Goal: Task Accomplishment & Management: Manage account settings

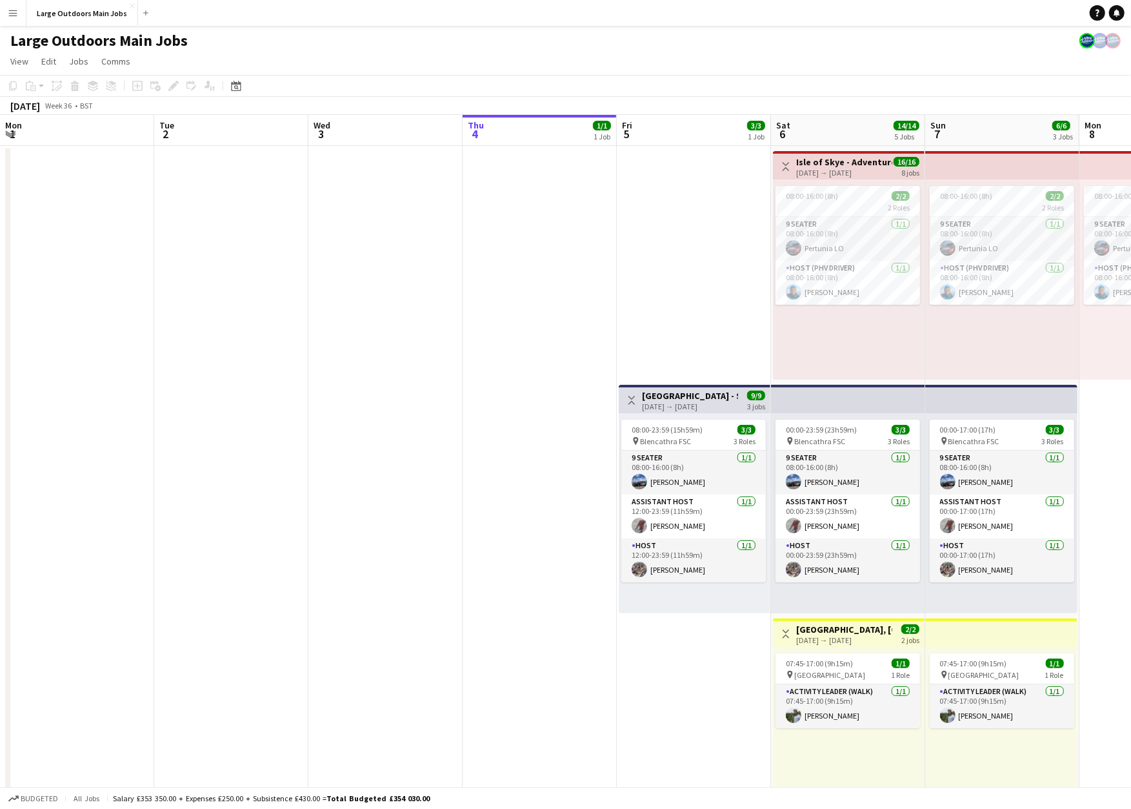
scroll to position [0, 308]
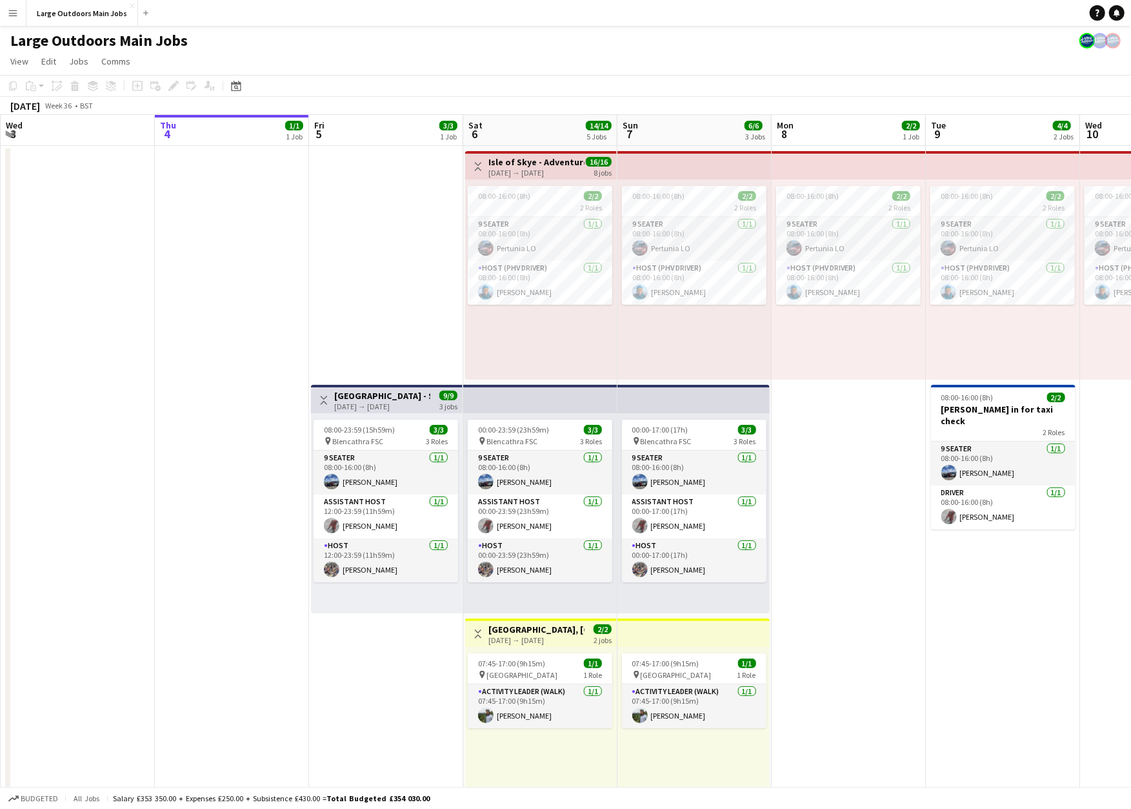
click at [352, 400] on h3 "[GEOGRAPHIC_DATA] - Striding Edge & Sharp Edge / Scafell Pike Challenge Weekend…" at bounding box center [382, 396] width 96 height 12
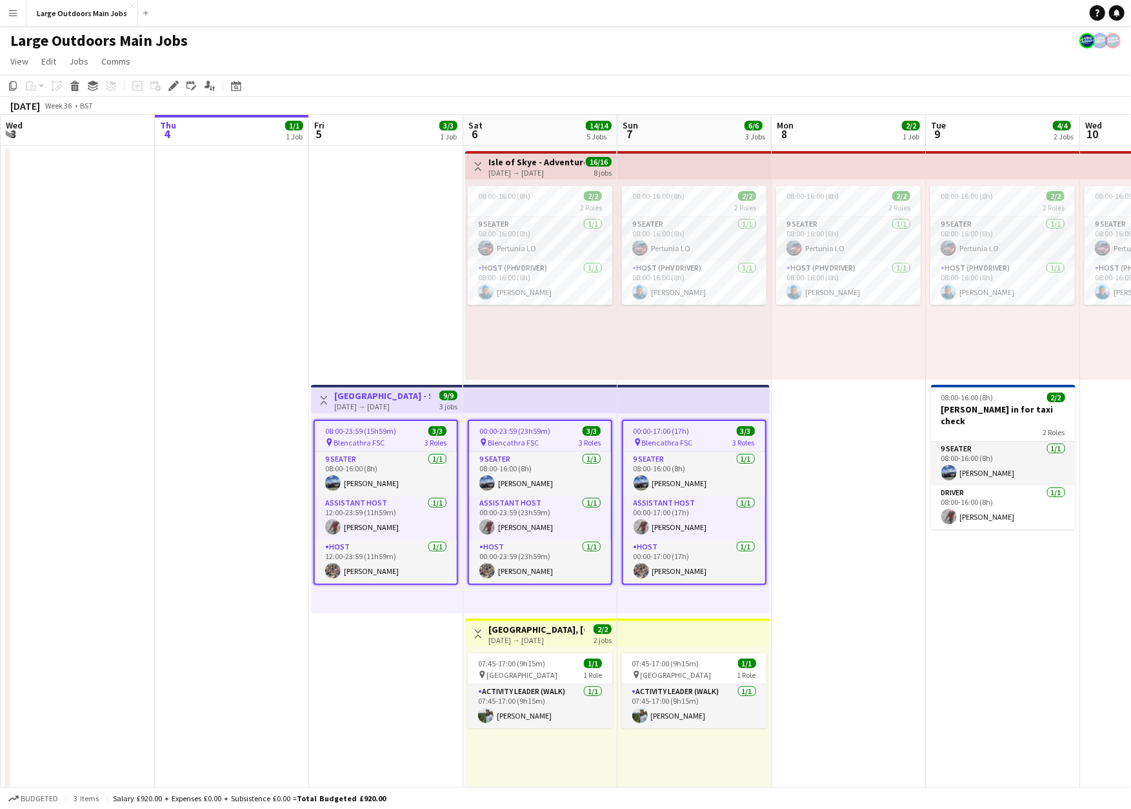
scroll to position [0, 307]
click at [168, 91] on icon "Edit" at bounding box center [173, 86] width 10 height 10
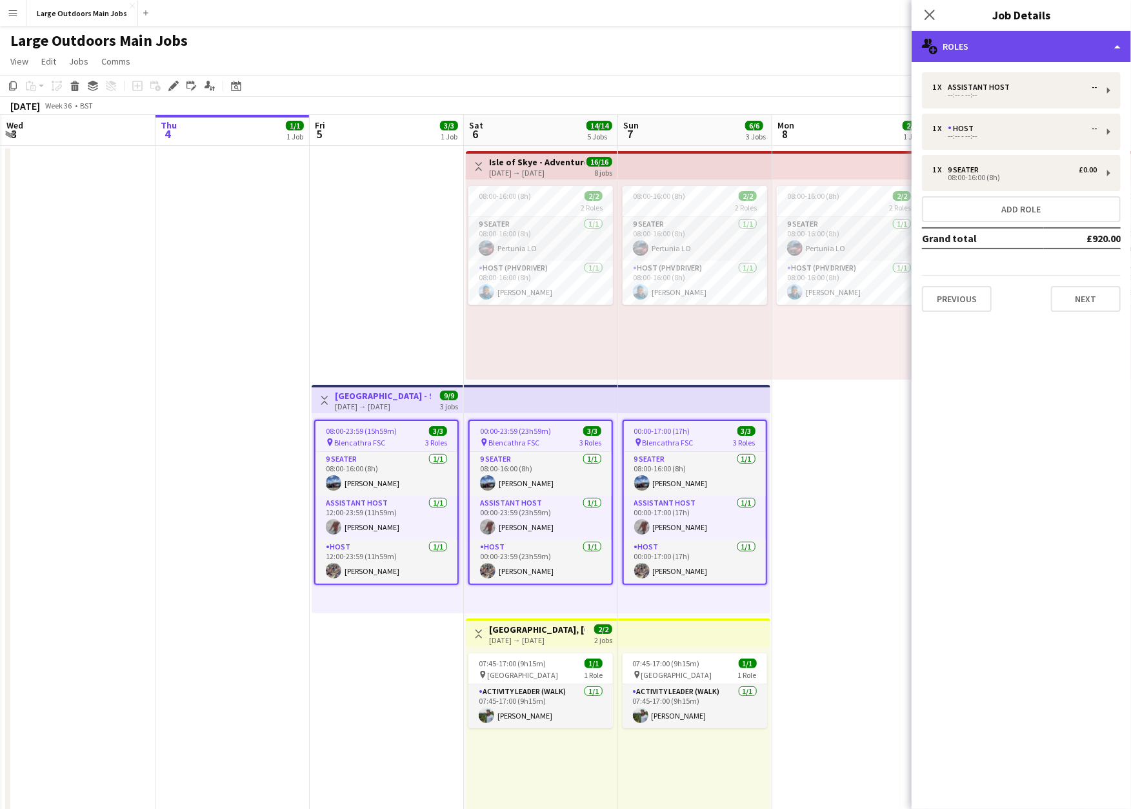
click at [1043, 43] on div "multiple-users-add Roles" at bounding box center [1021, 46] width 219 height 31
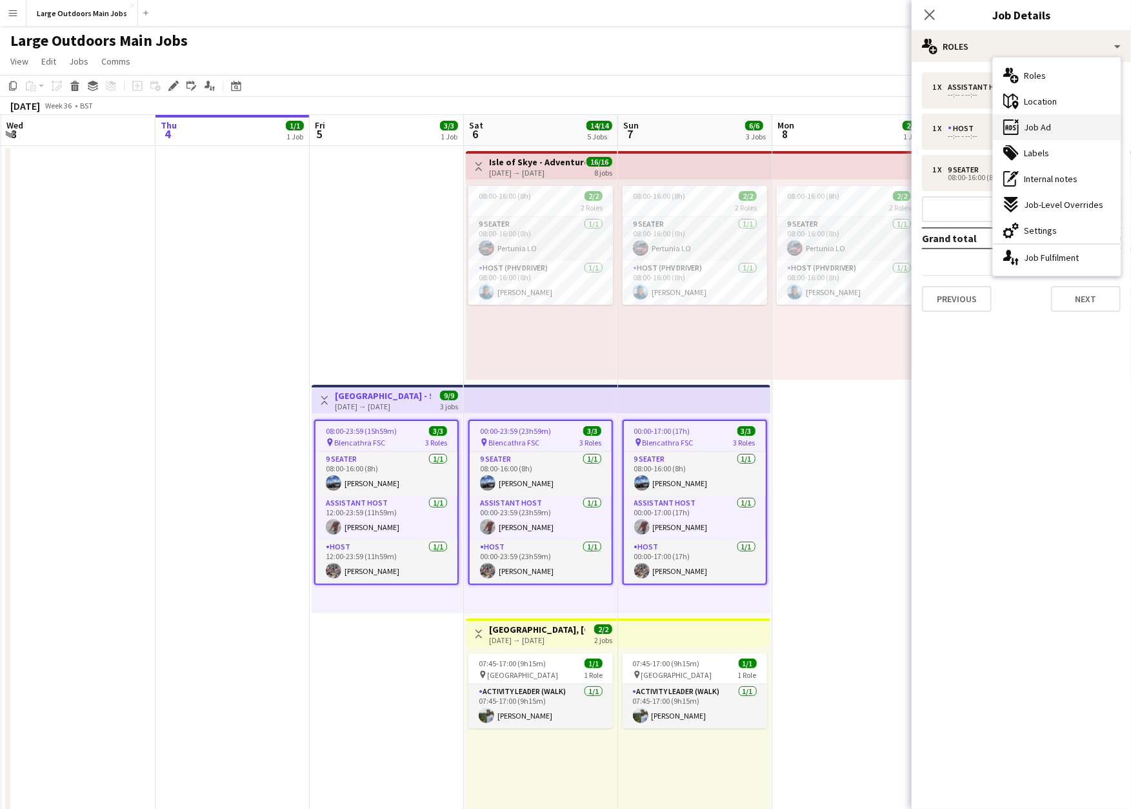
click at [1059, 137] on div "ads-window Job Ad" at bounding box center [1057, 127] width 128 height 26
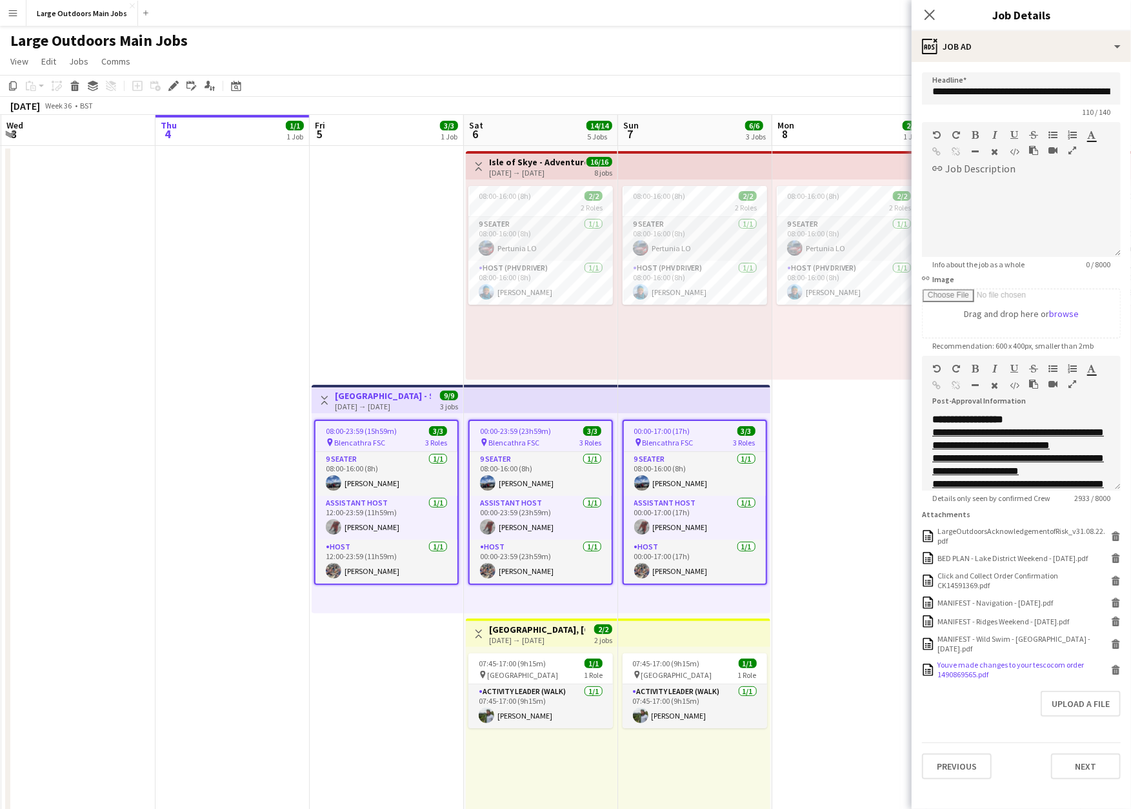
click at [984, 679] on div "Youve made changes to your tescocom order 1490869565.pdf" at bounding box center [1023, 668] width 170 height 19
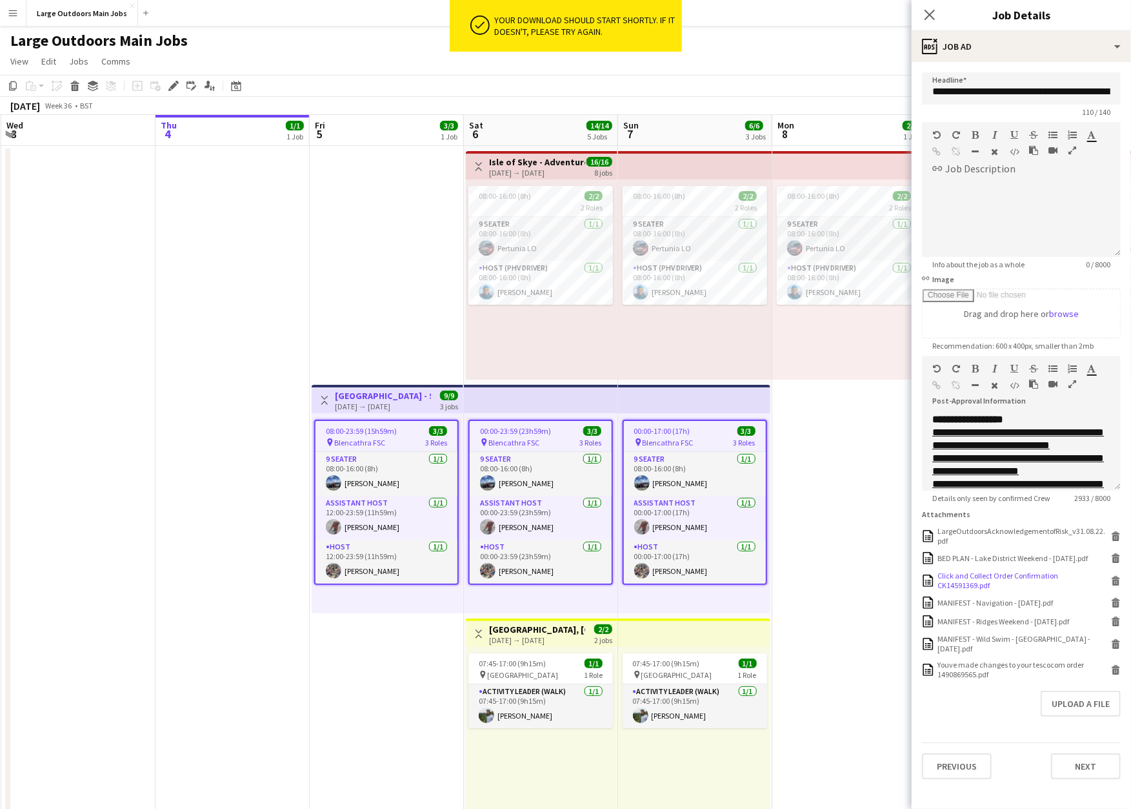
click at [976, 590] on div "Click and Collect Order Confirmation CK14591369.pdf" at bounding box center [1023, 579] width 170 height 19
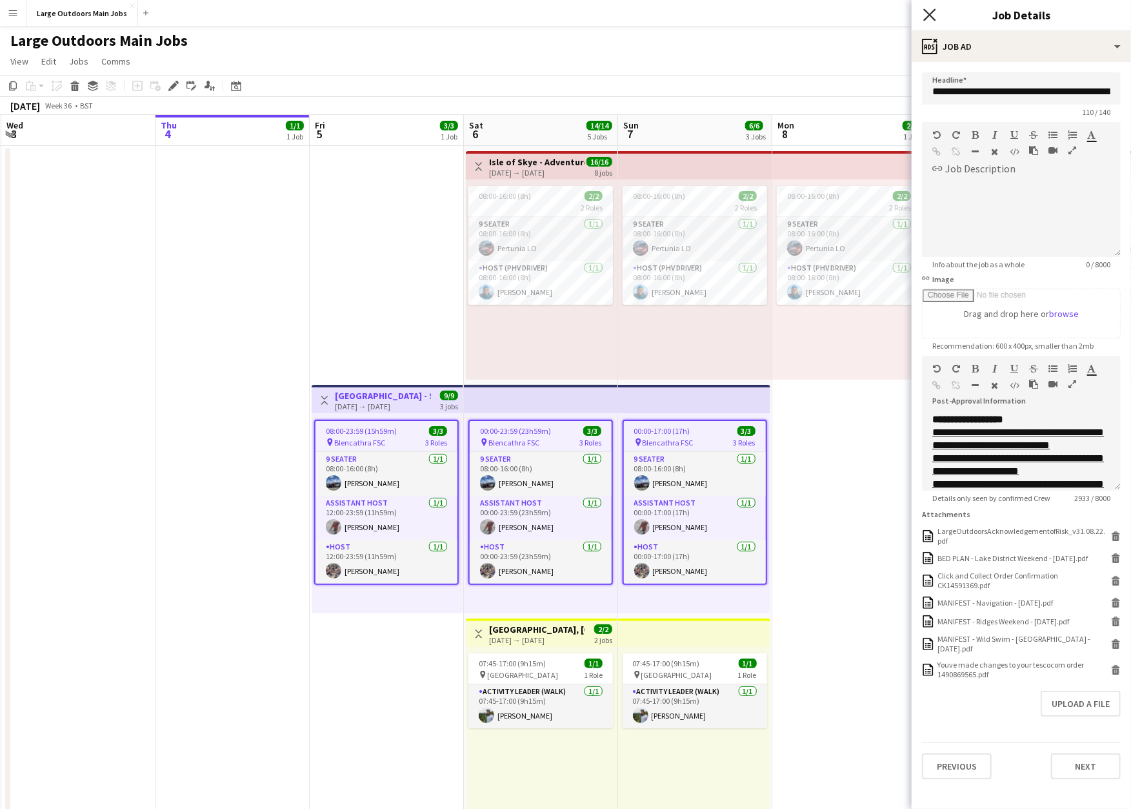
click at [932, 13] on icon at bounding box center [929, 14] width 12 height 12
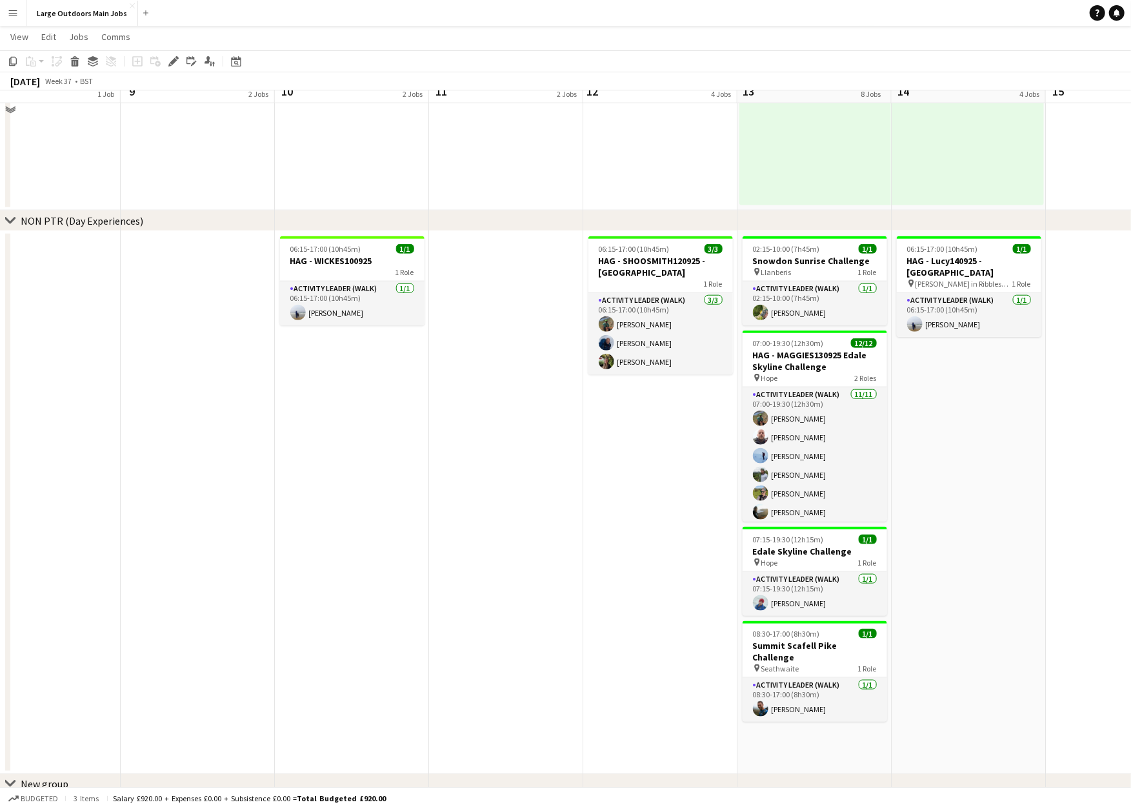
scroll to position [879, 0]
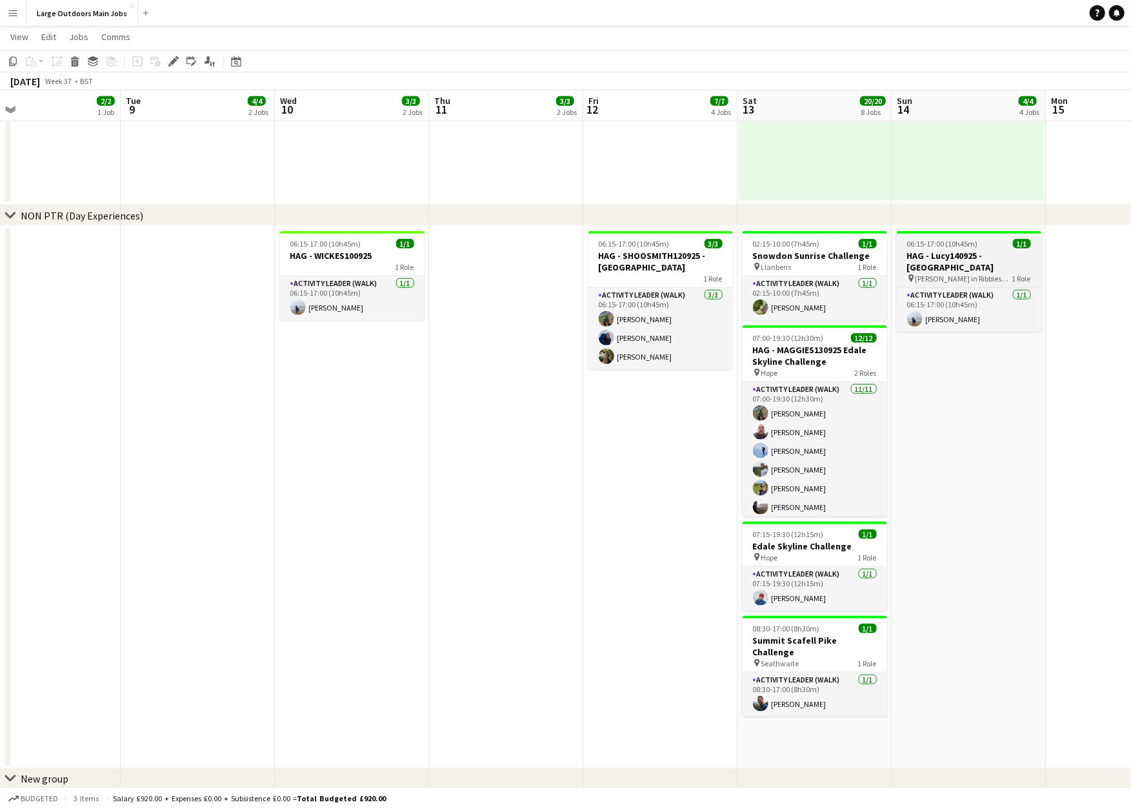
click at [948, 263] on h3 "HAG - Lucy140925 - [GEOGRAPHIC_DATA]" at bounding box center [969, 261] width 145 height 23
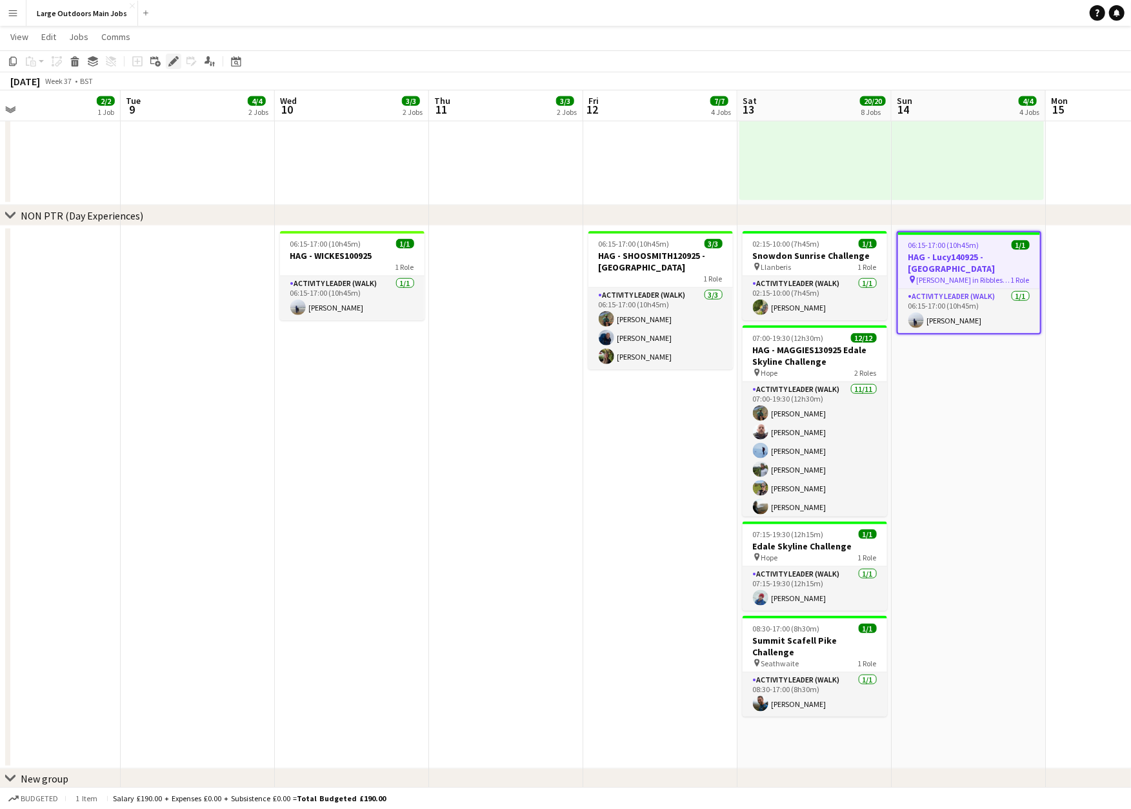
click at [171, 61] on icon "Edit" at bounding box center [173, 61] width 10 height 10
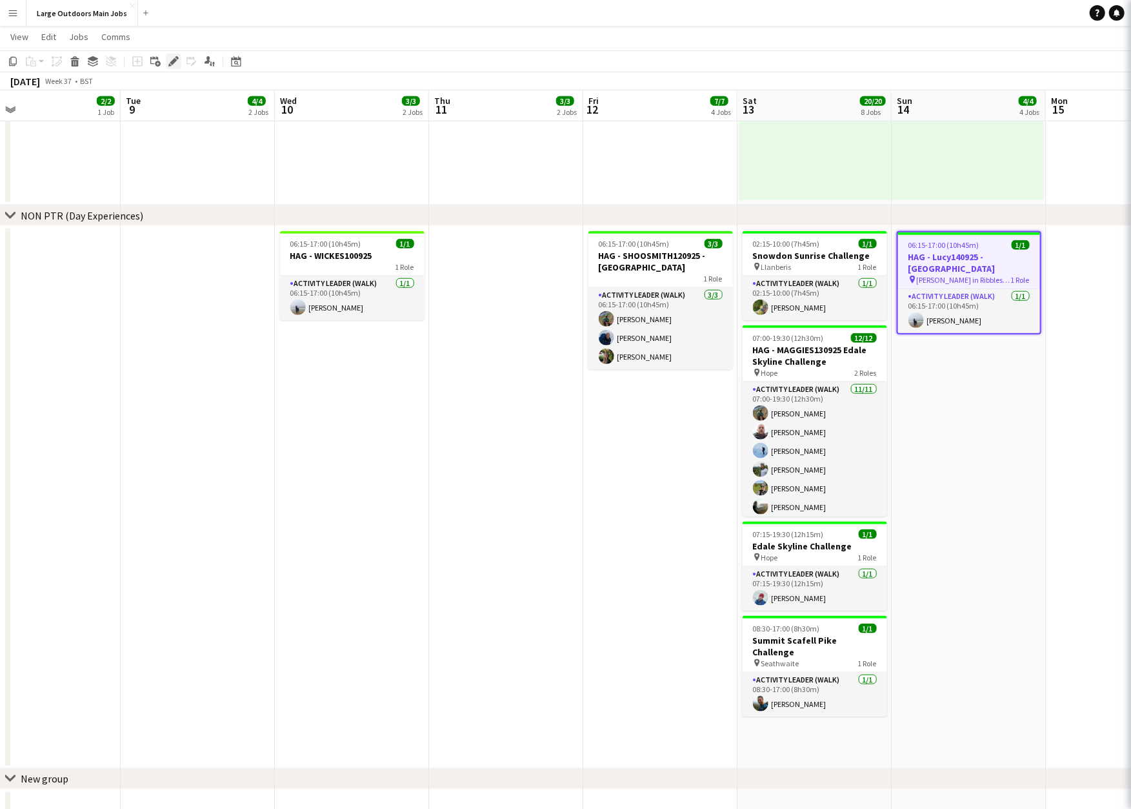
type input "**********"
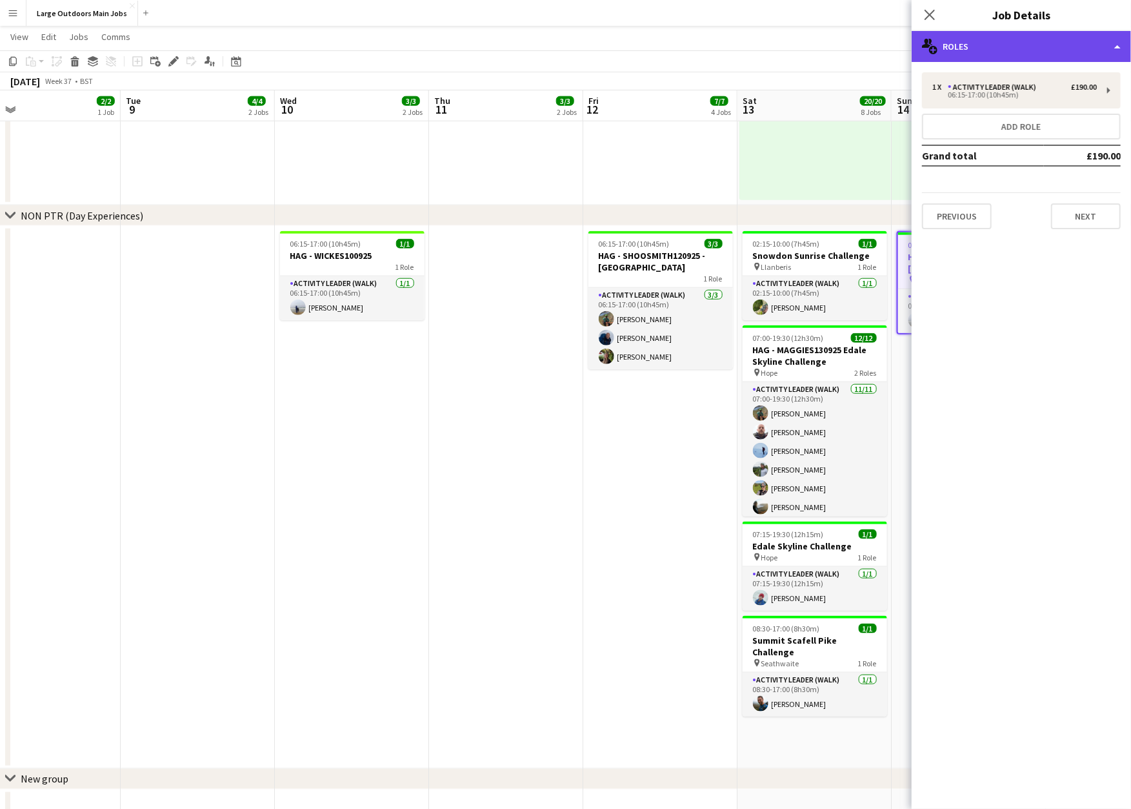
click at [1047, 42] on div "multiple-users-add Roles" at bounding box center [1021, 46] width 219 height 31
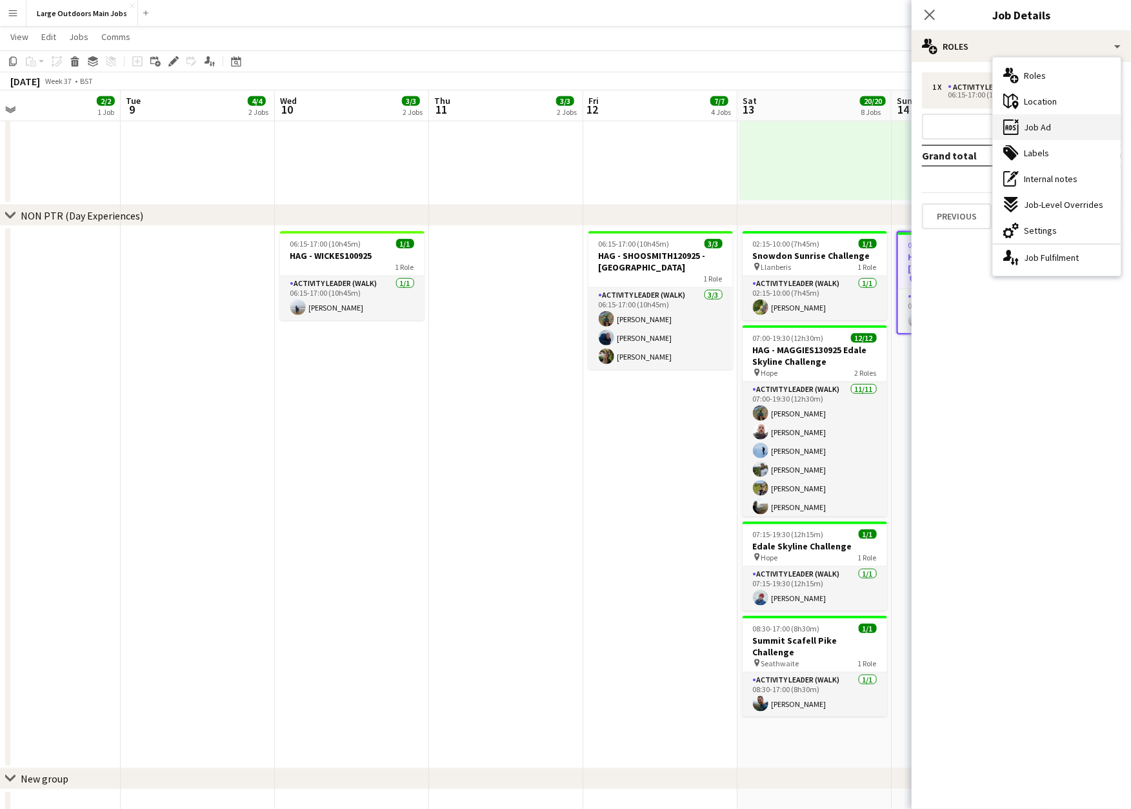
click at [1046, 131] on span "Job Ad" at bounding box center [1037, 127] width 27 height 12
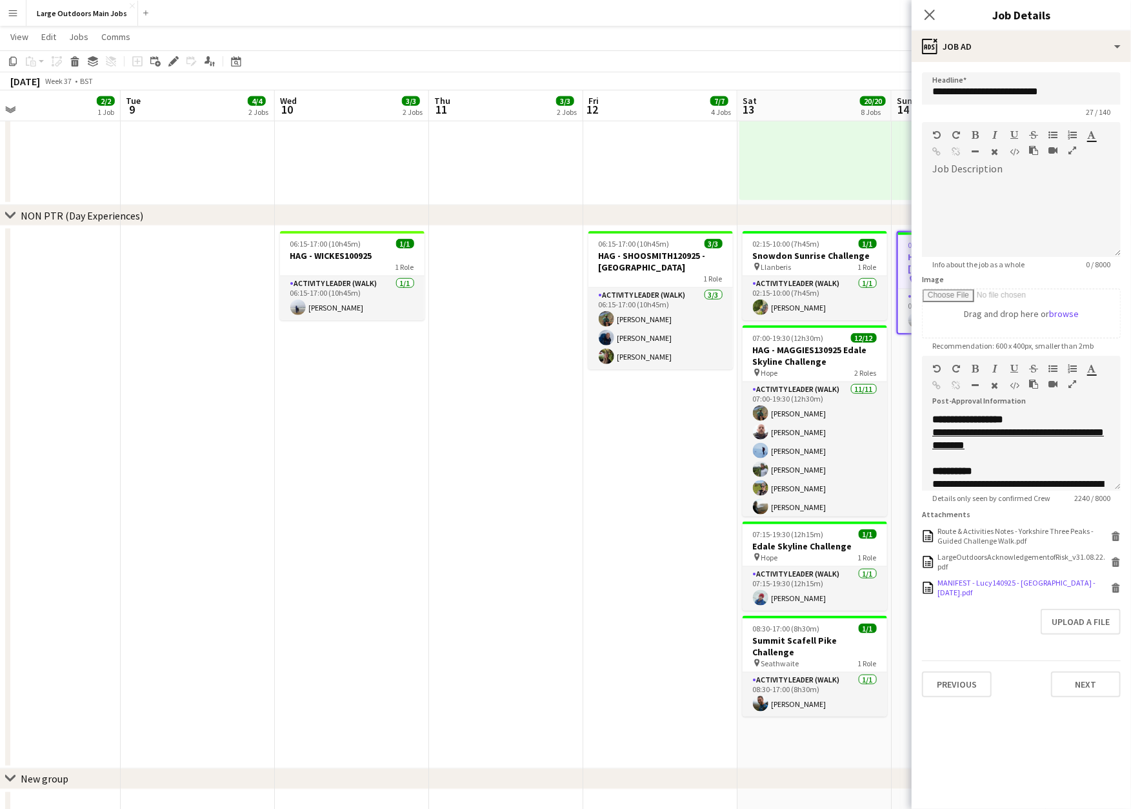
click at [1115, 592] on icon "Delete" at bounding box center [1116, 588] width 10 height 10
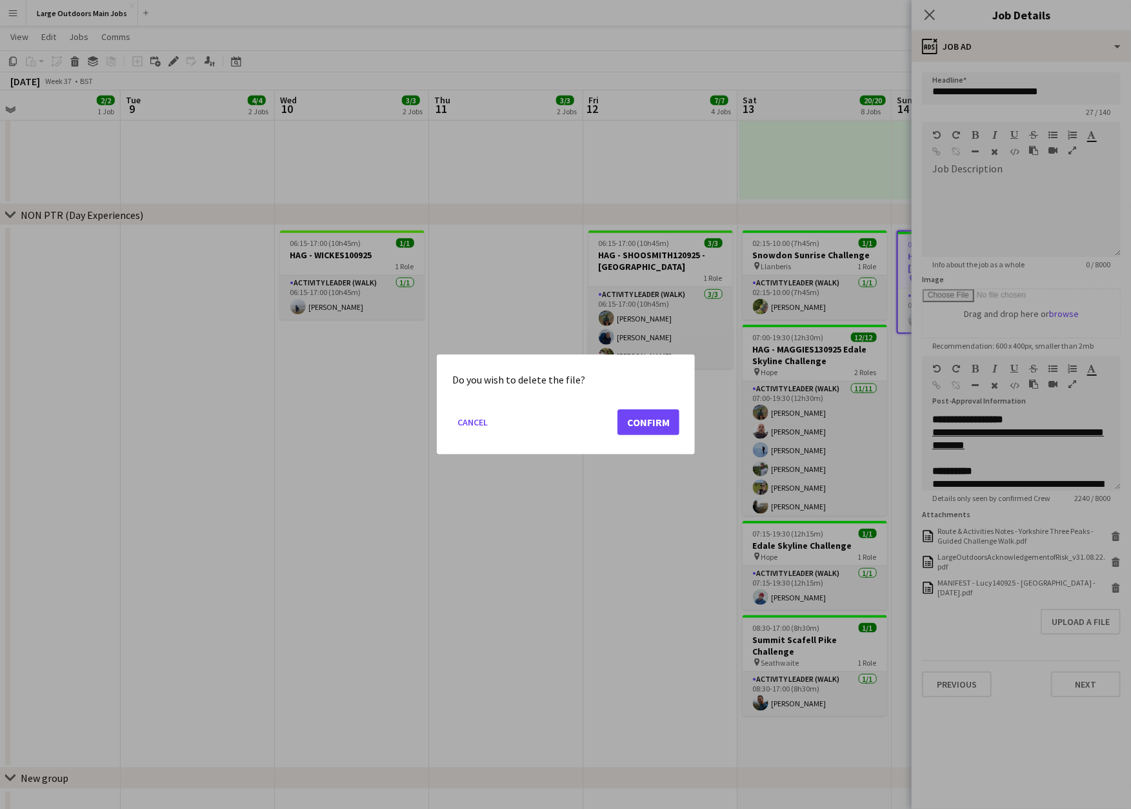
scroll to position [0, 0]
click at [647, 417] on button "Confirm" at bounding box center [649, 422] width 62 height 26
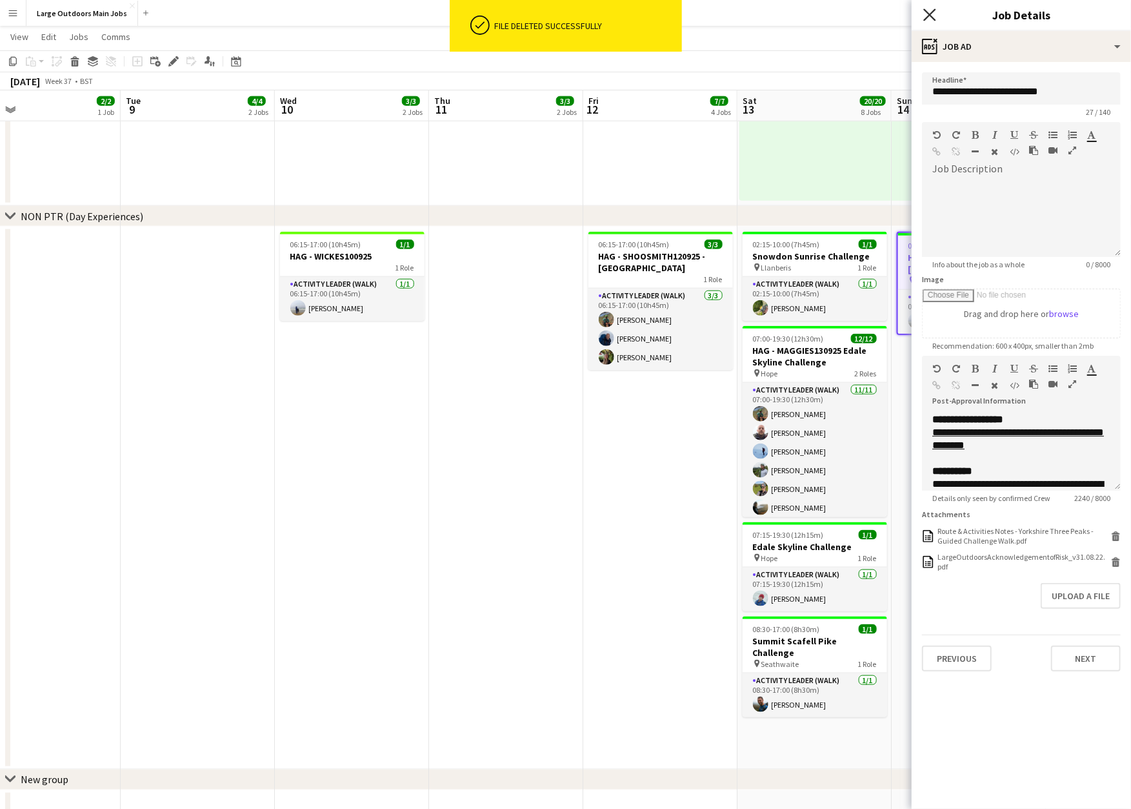
click at [932, 14] on icon "Close pop-in" at bounding box center [929, 14] width 12 height 12
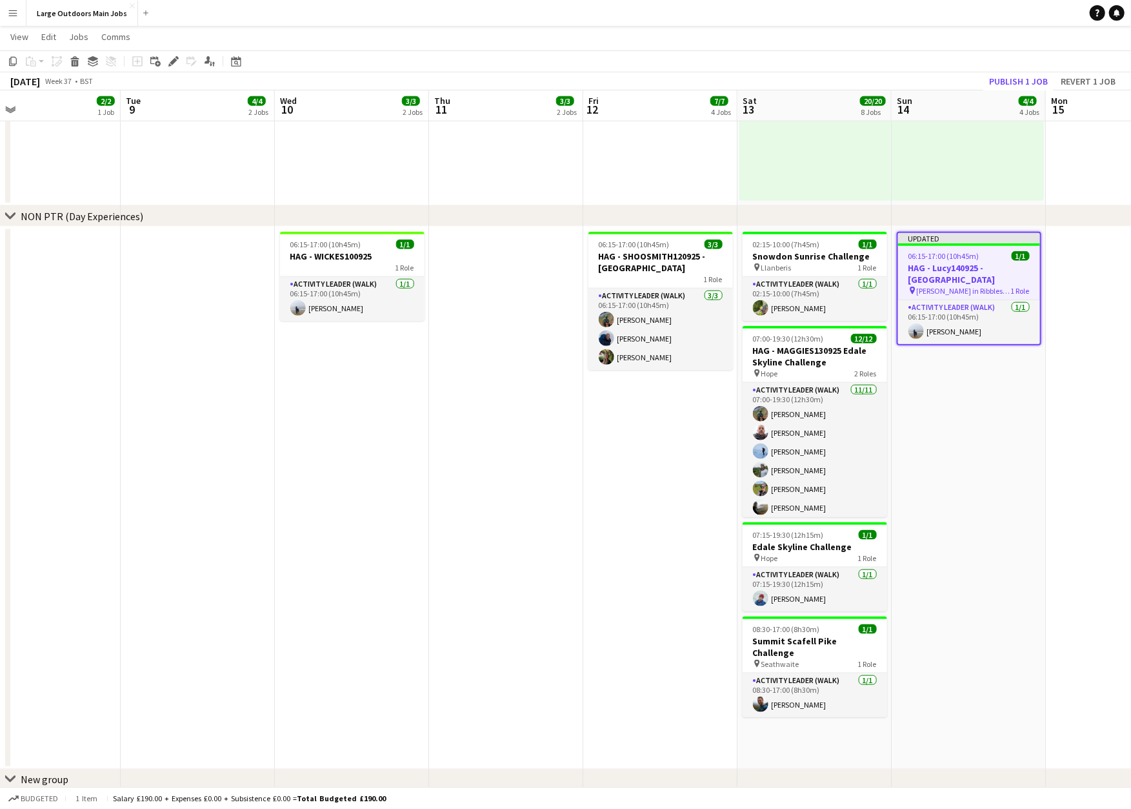
drag, startPoint x: 1001, startPoint y: 81, endPoint x: 921, endPoint y: 19, distance: 101.2
click at [1001, 81] on button "Publish 1 job" at bounding box center [1018, 81] width 69 height 17
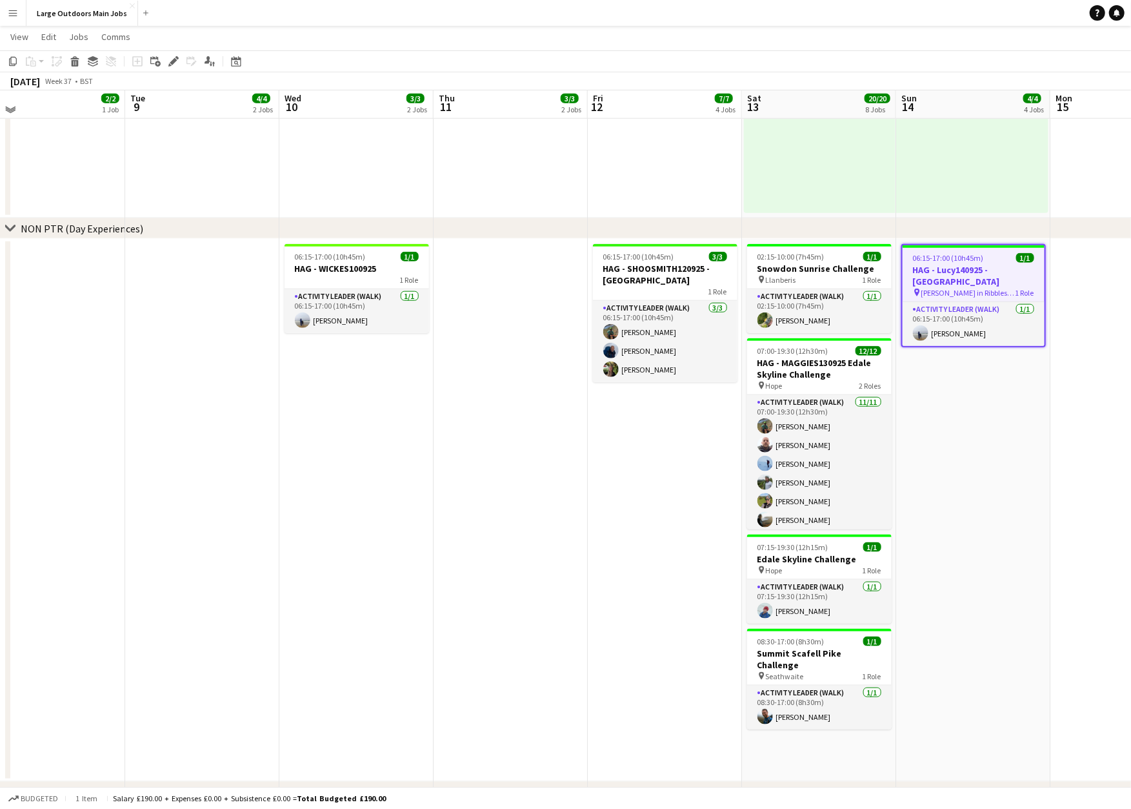
scroll to position [863, 0]
